Goal: Information Seeking & Learning: Learn about a topic

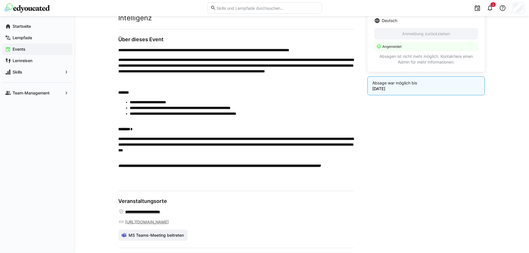
scroll to position [221, 0]
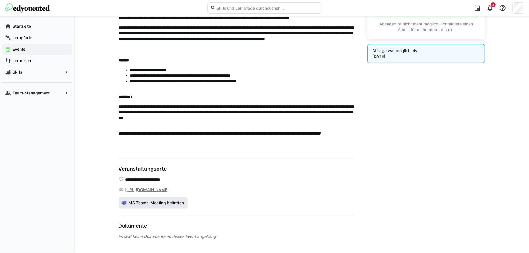
click at [162, 207] on span "MS Teams-Meeting beitreten" at bounding box center [153, 203] width 69 height 11
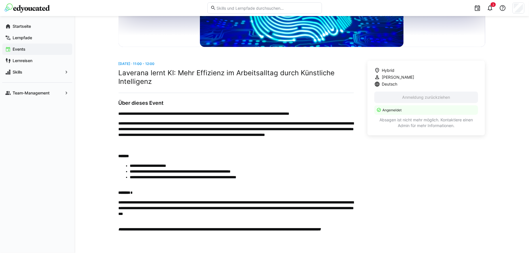
scroll to position [106, 0]
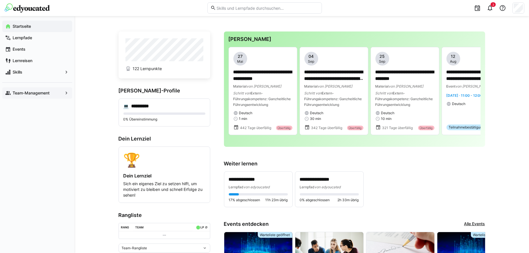
click at [69, 93] on div "Team-Management" at bounding box center [37, 92] width 70 height 11
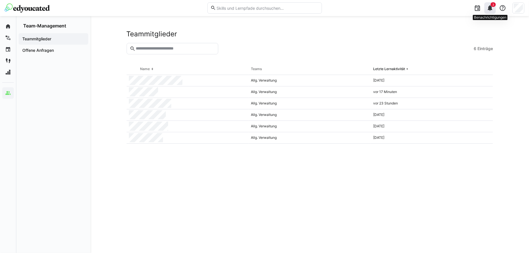
click at [491, 9] on eds-icon at bounding box center [490, 8] width 7 height 7
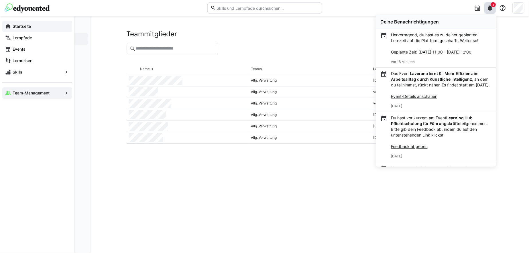
click at [0, 0] on app-navigation-label "Startseite" at bounding box center [0, 0] width 0 height 0
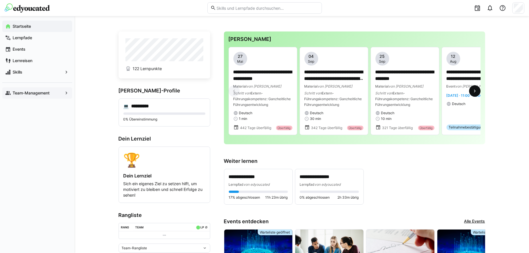
click at [476, 91] on eds-icon at bounding box center [475, 91] width 6 height 6
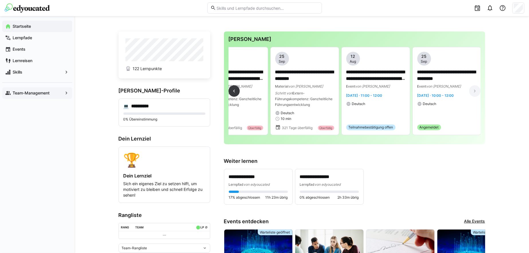
scroll to position [0, 101]
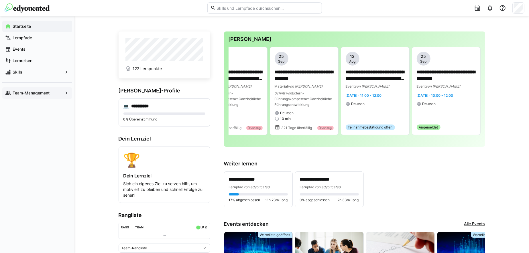
click at [433, 161] on h3 "Weiter lernen" at bounding box center [354, 164] width 261 height 6
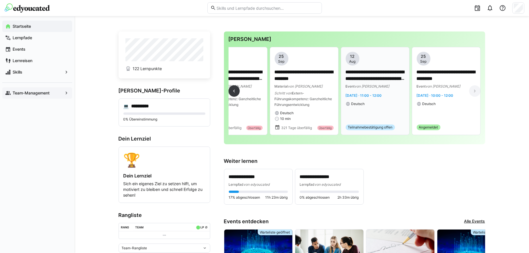
click at [375, 76] on p "**********" at bounding box center [375, 75] width 59 height 13
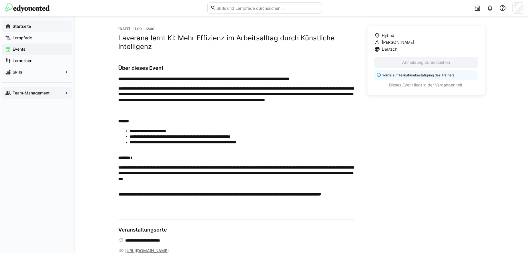
scroll to position [221, 0]
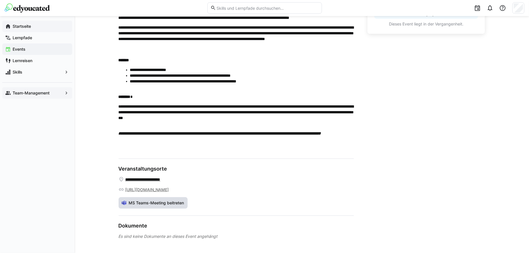
click at [167, 202] on span "MS Teams-Meeting beitreten" at bounding box center [156, 203] width 57 height 6
click at [0, 0] on app-navigation-label "Startseite" at bounding box center [0, 0] width 0 height 0
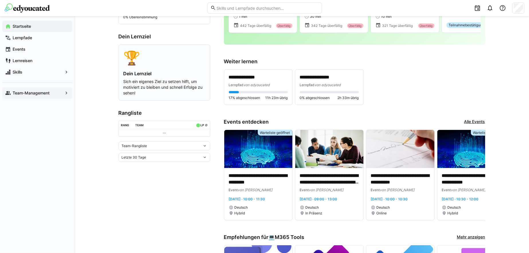
scroll to position [115, 0]
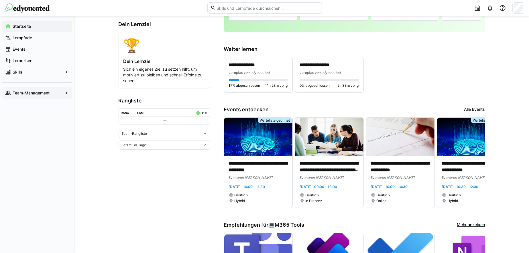
click at [477, 107] on link "Alle Events" at bounding box center [475, 110] width 21 height 6
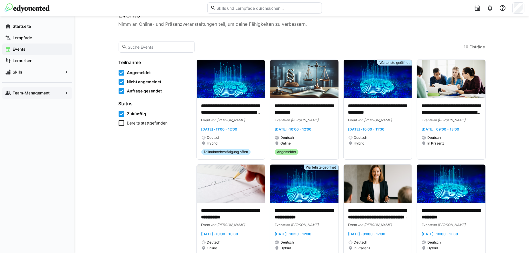
scroll to position [29, 0]
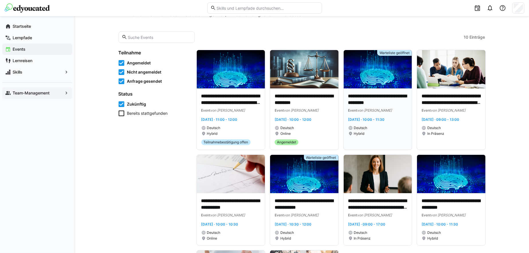
click at [360, 96] on p "**********" at bounding box center [378, 99] width 59 height 13
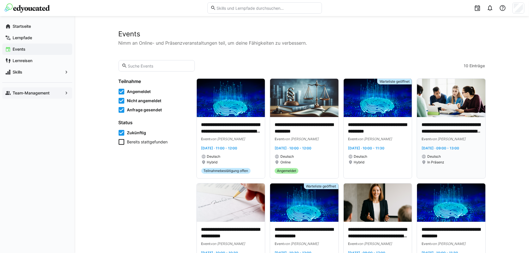
click at [449, 128] on p "**********" at bounding box center [451, 128] width 59 height 13
